Goal: Task Accomplishment & Management: Complete application form

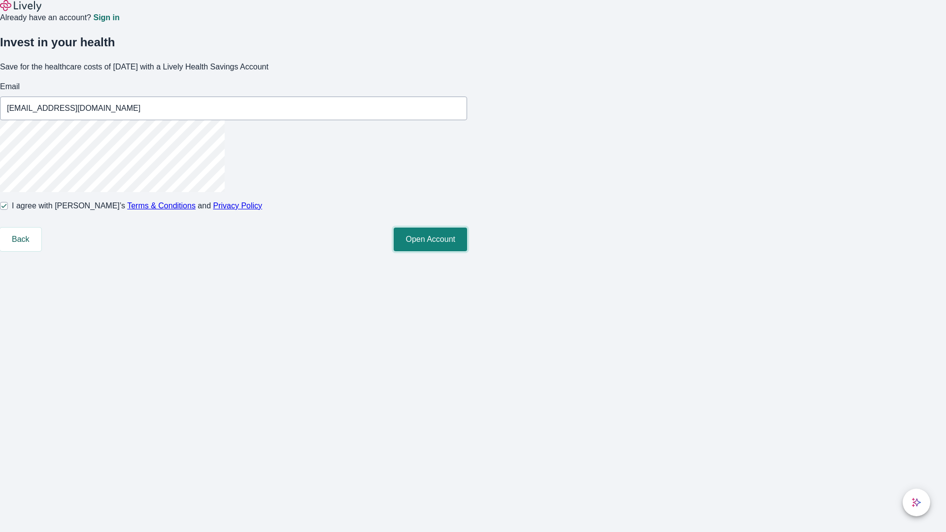
click at [467, 251] on button "Open Account" at bounding box center [430, 240] width 73 height 24
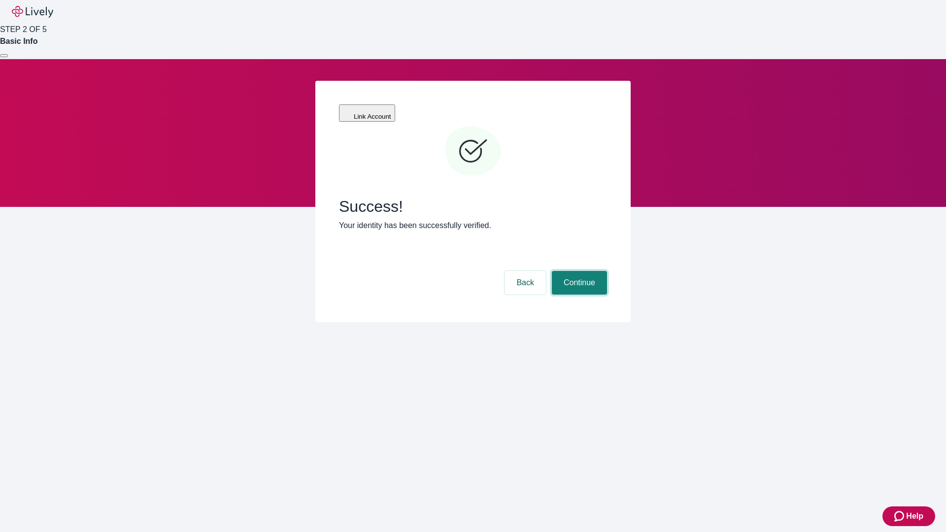
click at [578, 271] on button "Continue" at bounding box center [579, 283] width 55 height 24
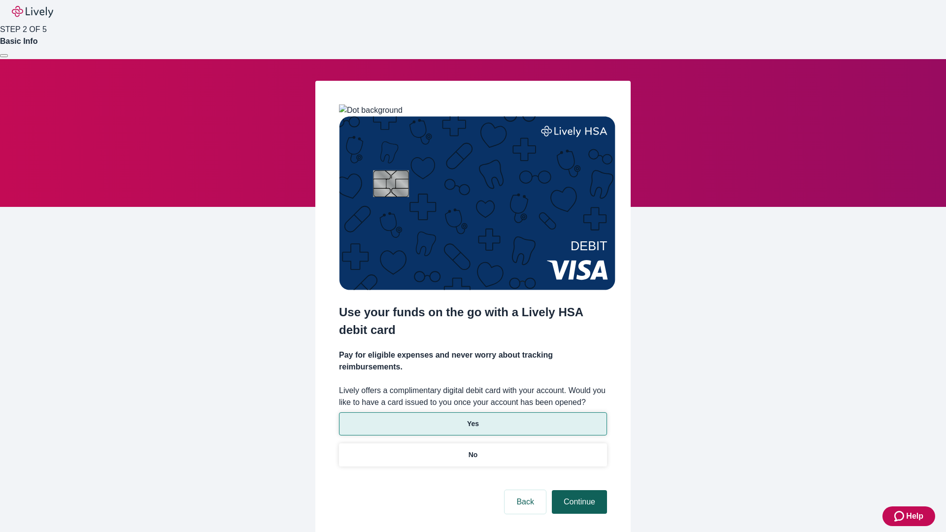
click at [473, 419] on p "Yes" at bounding box center [473, 424] width 12 height 10
click at [578, 490] on button "Continue" at bounding box center [579, 502] width 55 height 24
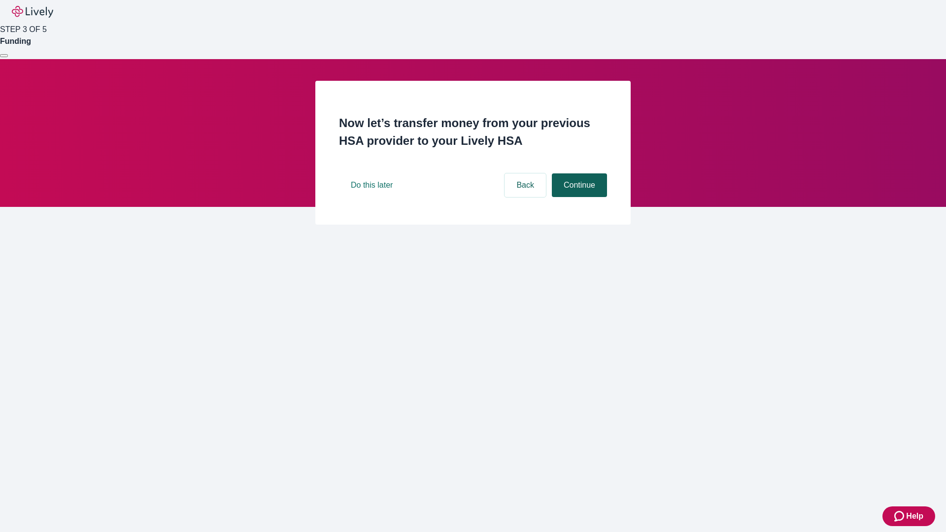
click at [578, 197] on button "Continue" at bounding box center [579, 185] width 55 height 24
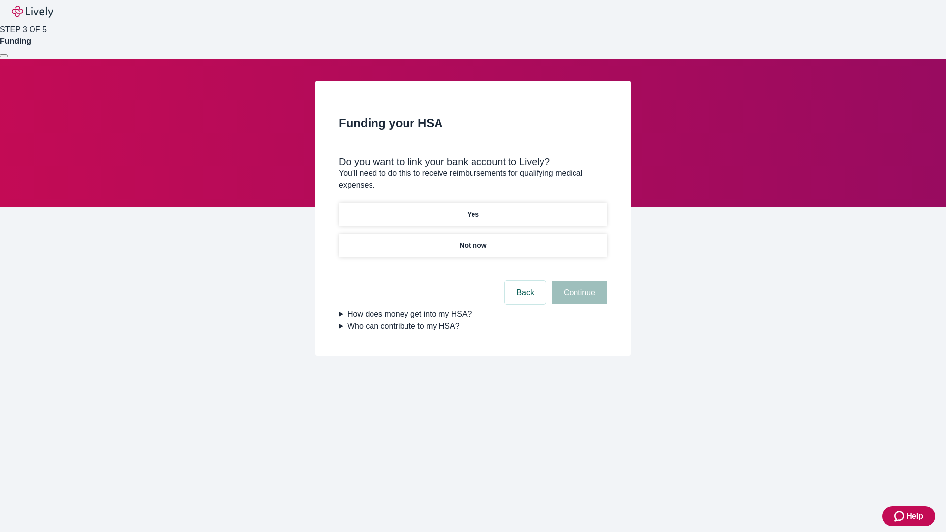
click at [473, 209] on p "Yes" at bounding box center [473, 214] width 12 height 10
click at [578, 281] on button "Continue" at bounding box center [579, 293] width 55 height 24
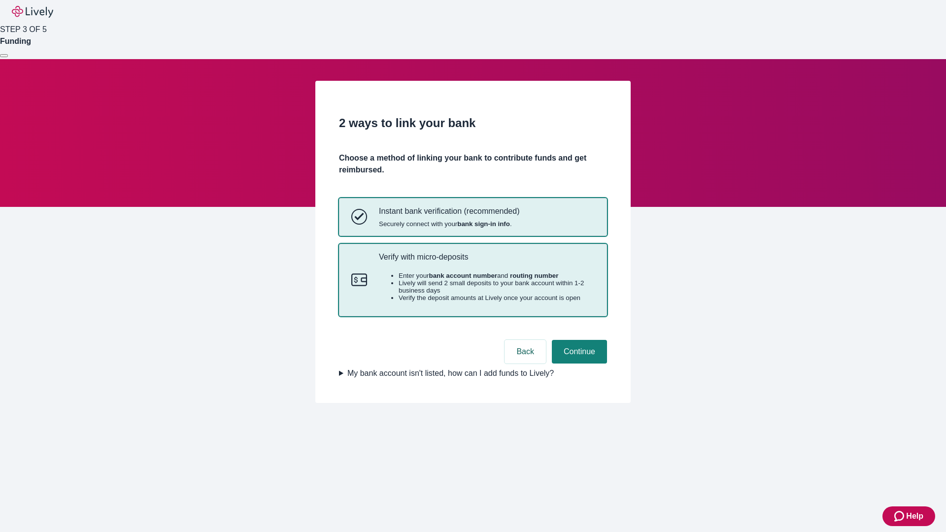
click at [486, 262] on p "Verify with micro-deposits" at bounding box center [487, 256] width 216 height 9
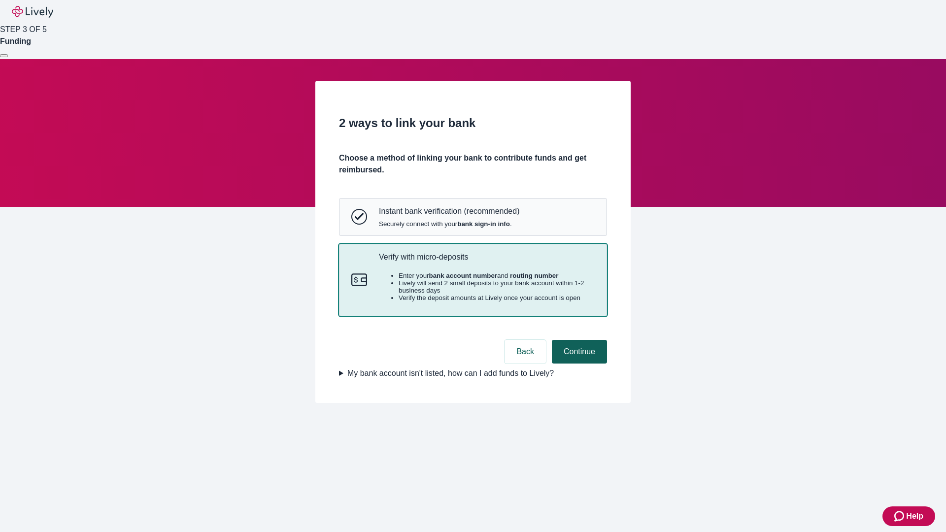
click at [578, 364] on button "Continue" at bounding box center [579, 352] width 55 height 24
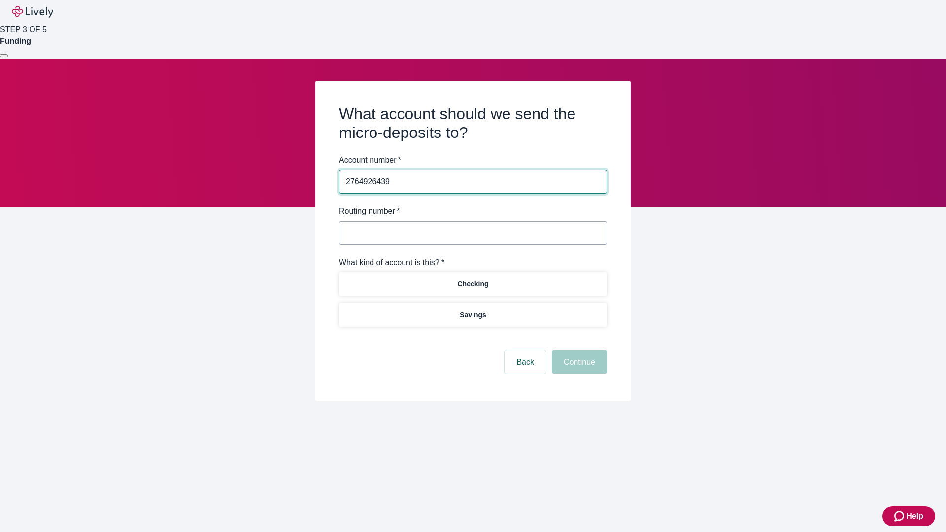
type input "2764926439"
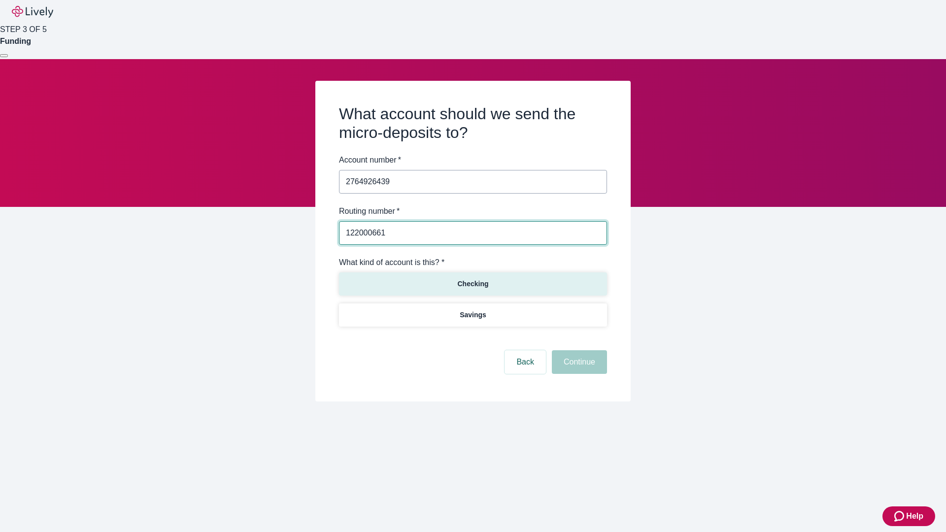
type input "122000661"
click at [473, 283] on p "Checking" at bounding box center [472, 284] width 31 height 10
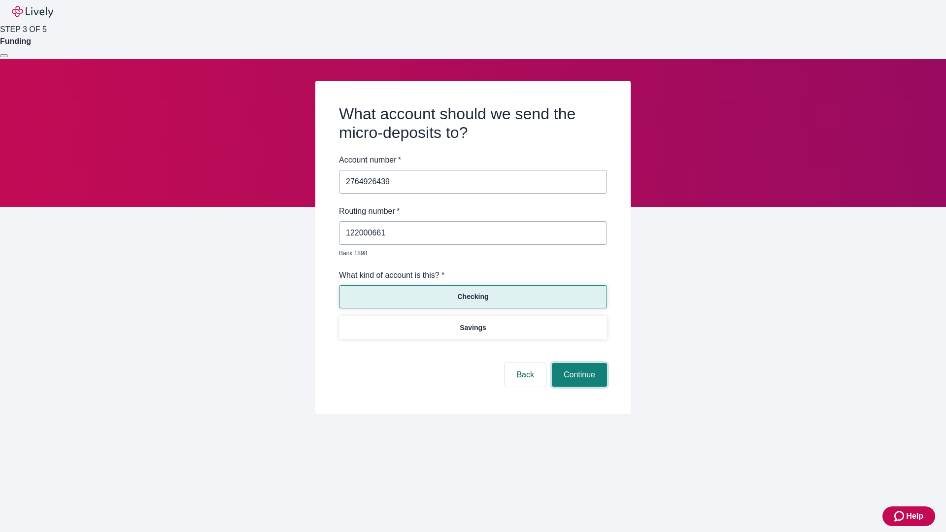
click at [578, 364] on button "Continue" at bounding box center [579, 375] width 55 height 24
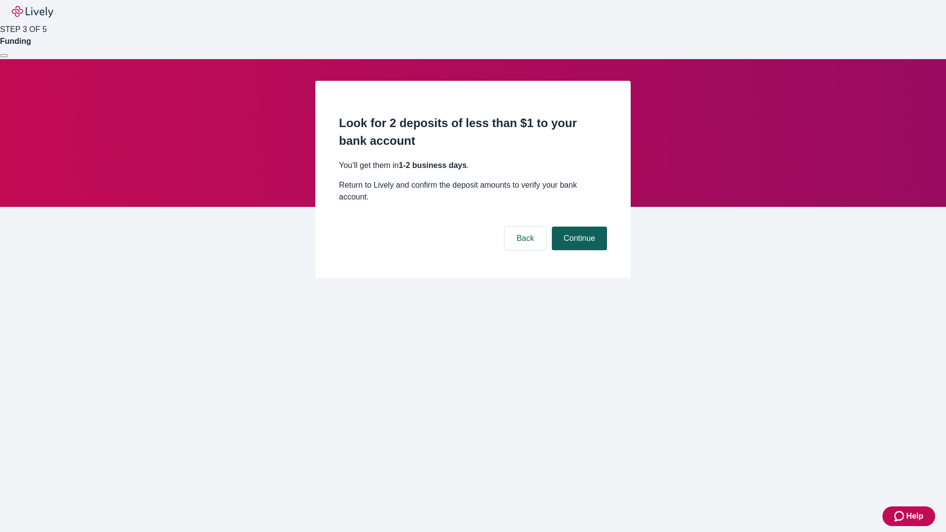
click at [578, 227] on button "Continue" at bounding box center [579, 239] width 55 height 24
